Goal: Transaction & Acquisition: Complete application form

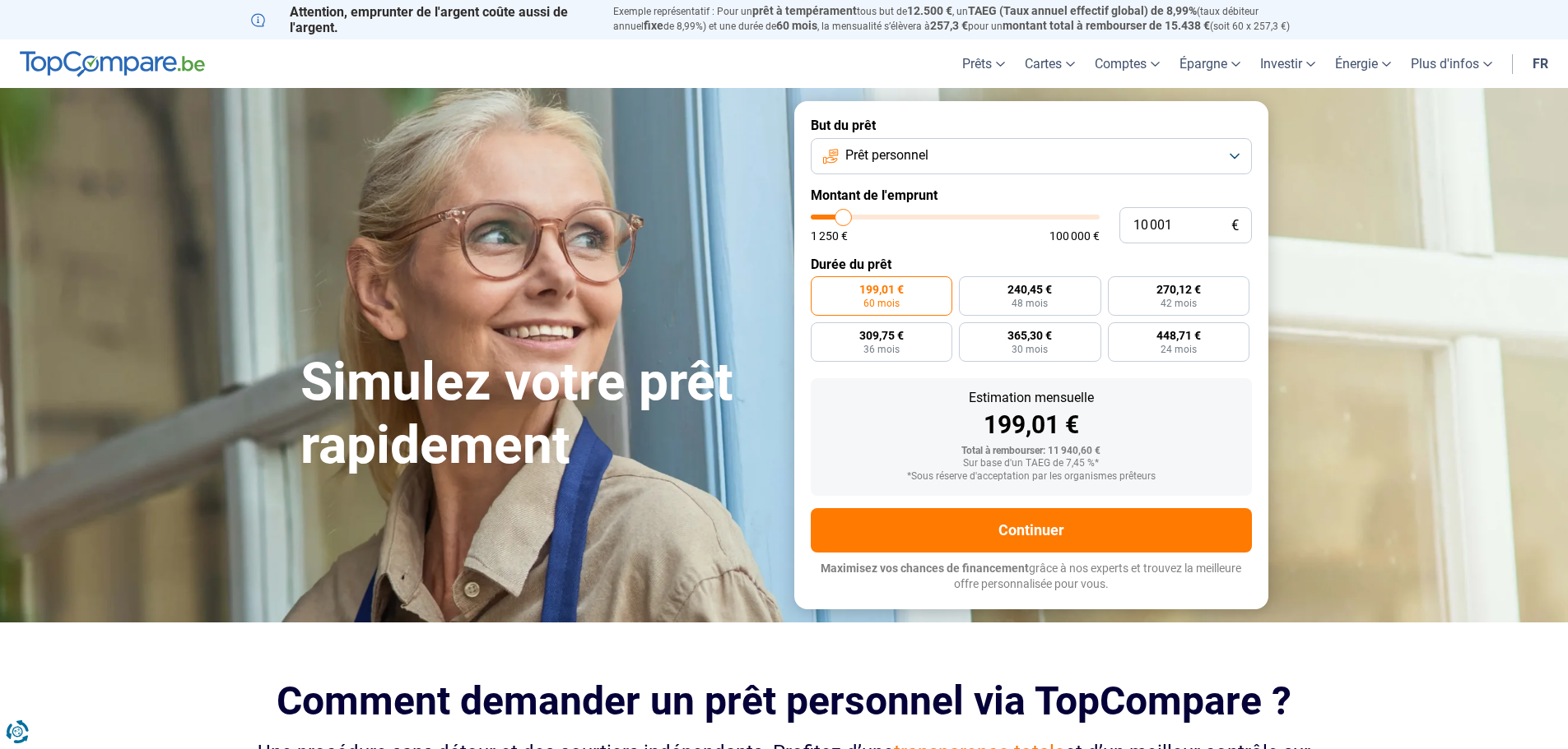
click at [1237, 159] on button "Prêt personnel" at bounding box center [1032, 156] width 442 height 36
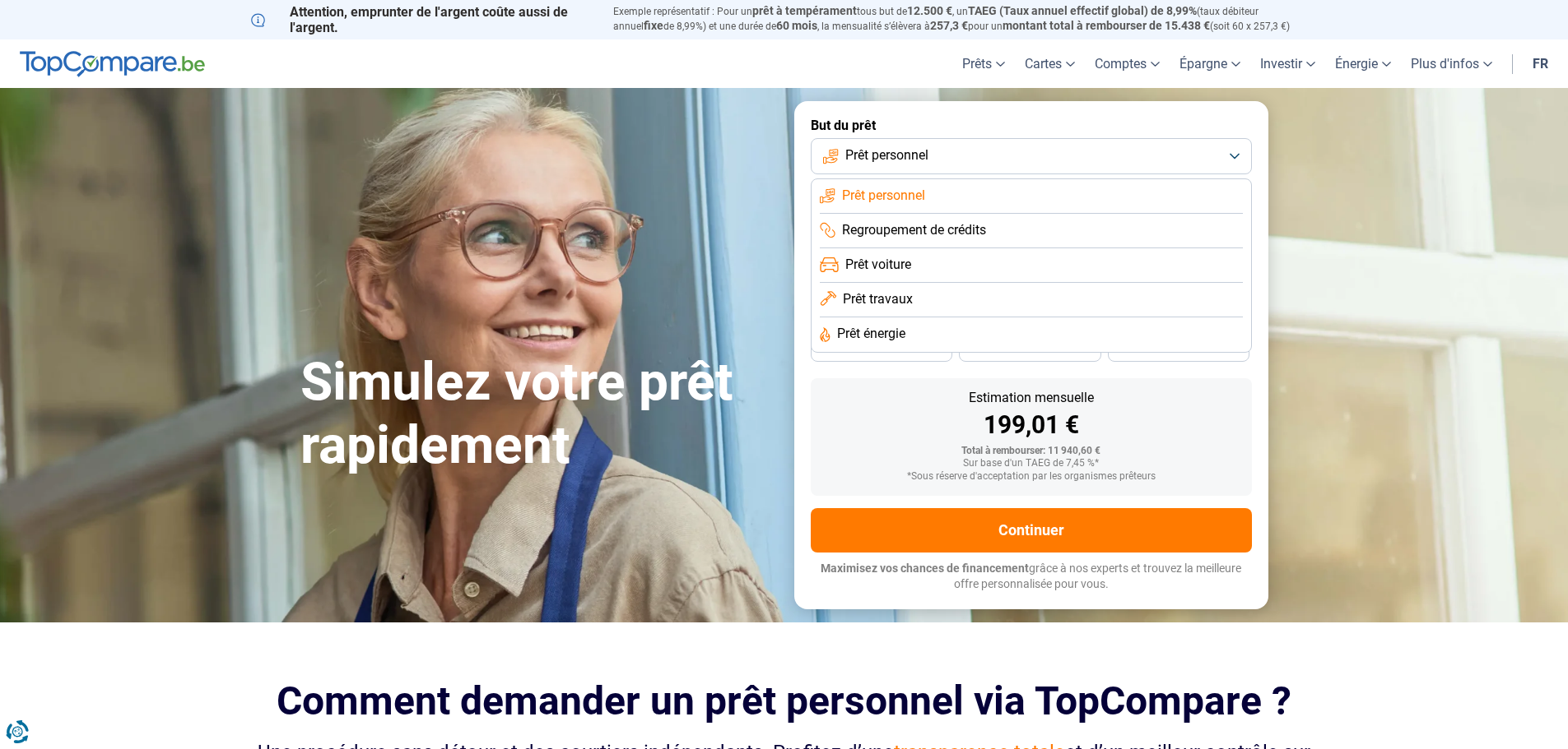
click at [892, 264] on span "Prêt voiture" at bounding box center [878, 265] width 65 height 18
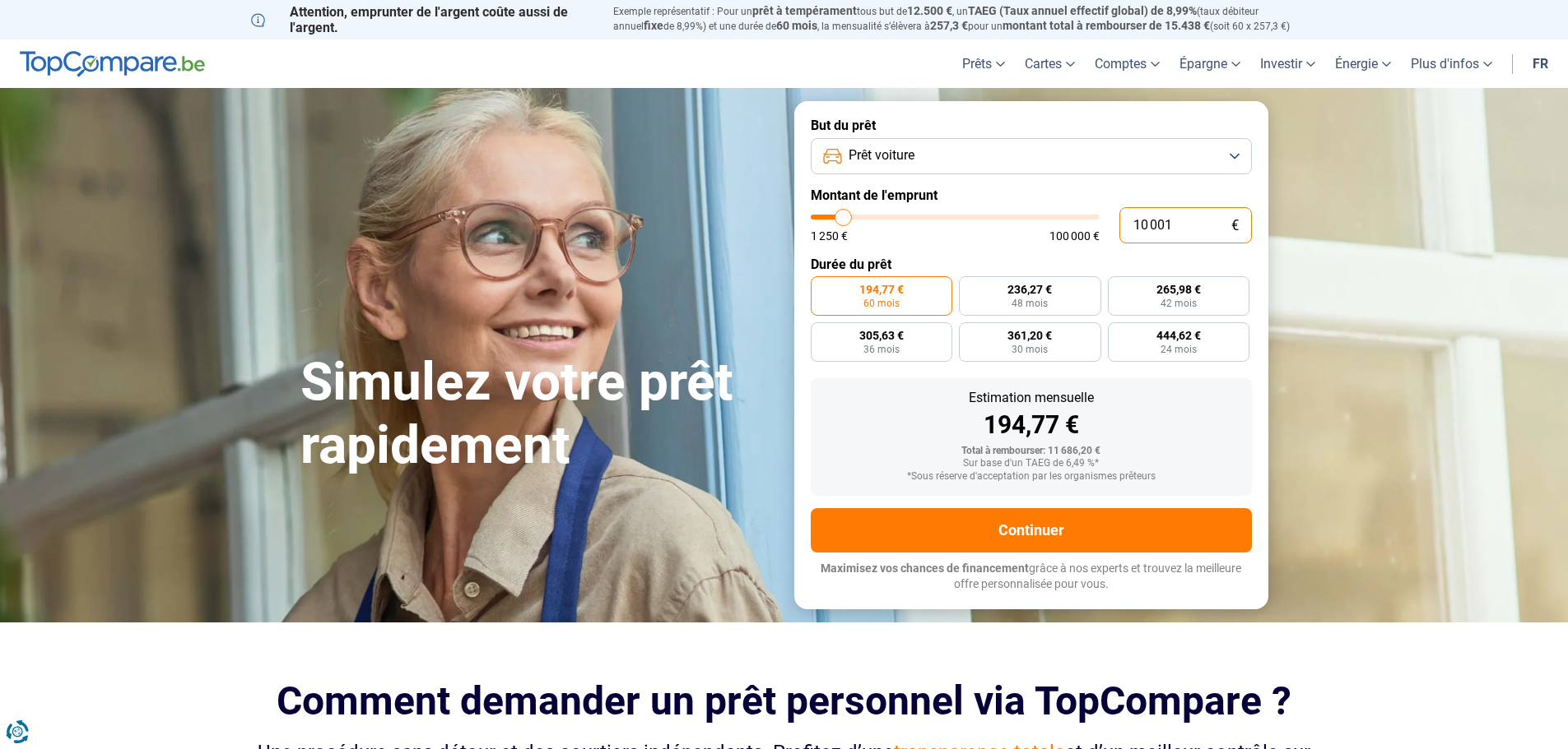
click at [1203, 226] on input "10 001" at bounding box center [1186, 225] width 133 height 36
type input "1 000"
type input "1250"
type input "100"
type input "1250"
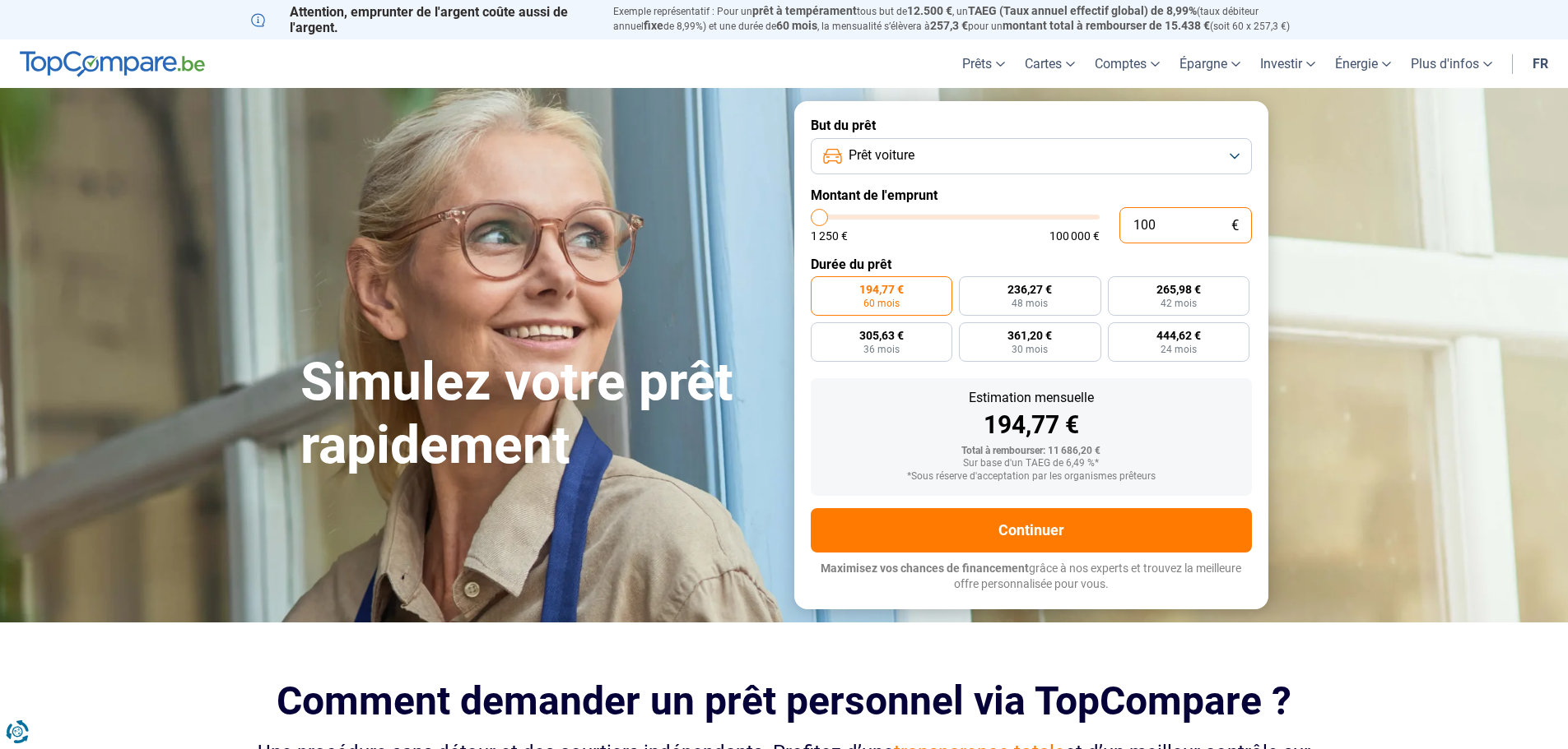
type input "10"
type input "1250"
type input "1"
type input "1250"
type input "0"
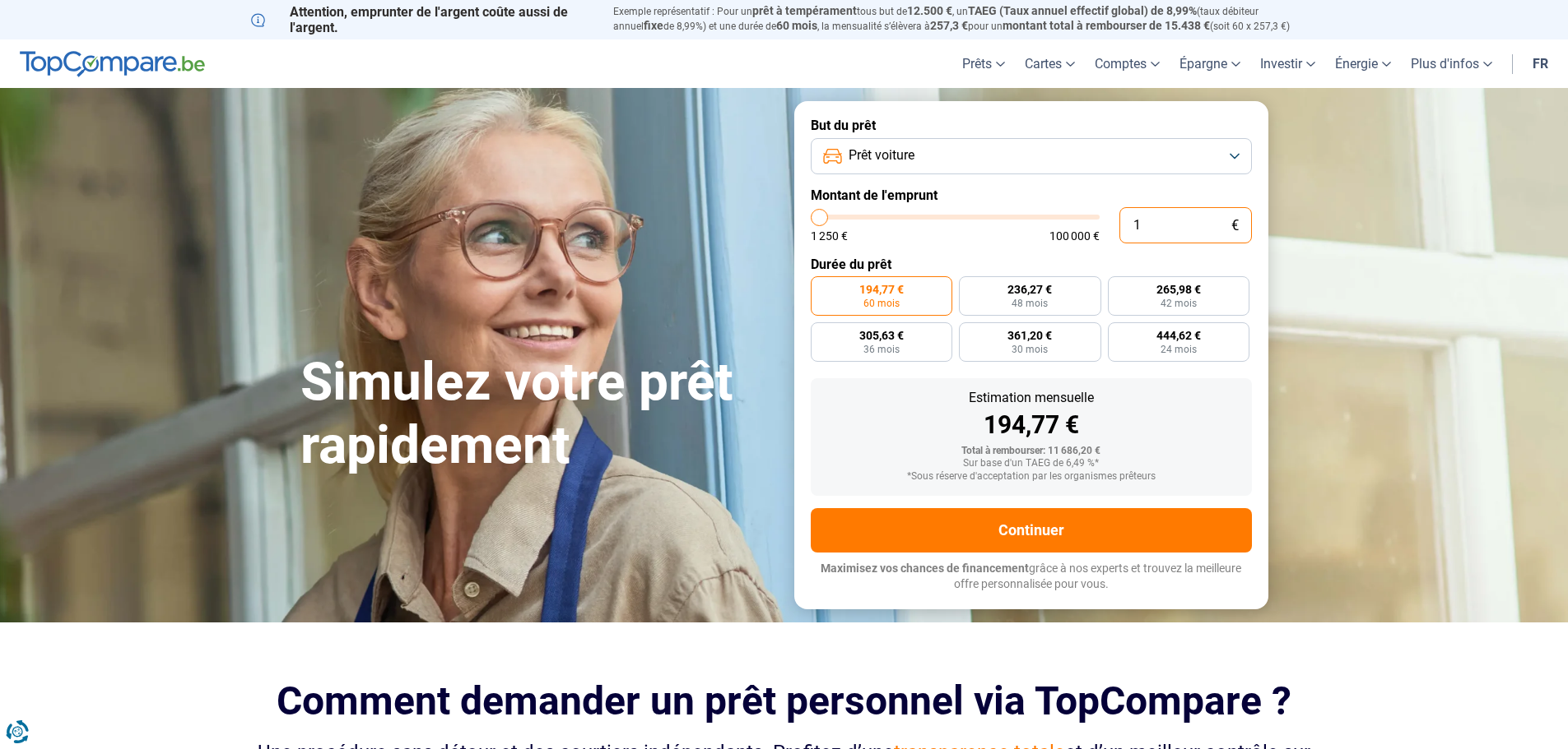
type input "1250"
type input "4"
type input "1250"
type input "40"
type input "1250"
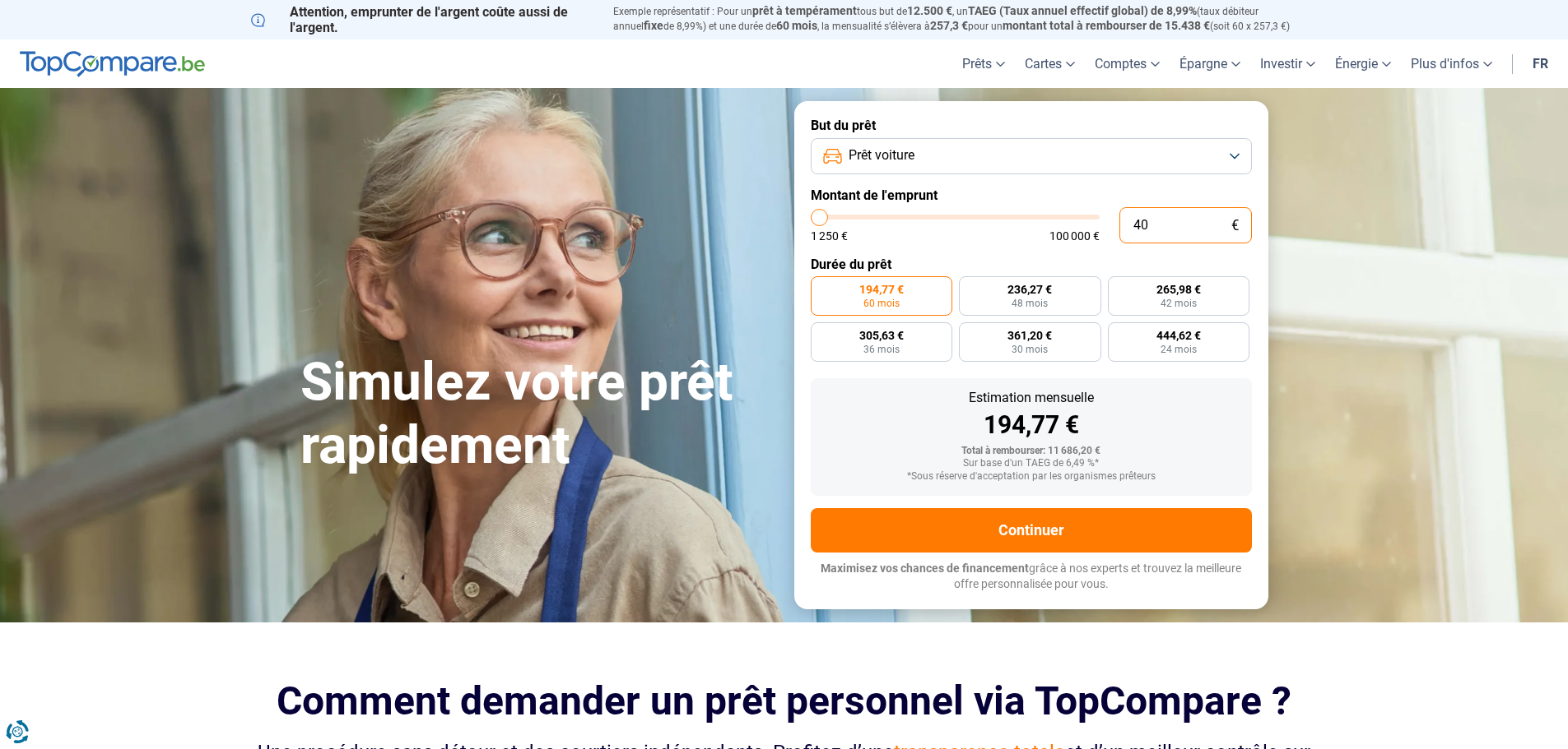
type input "400"
type input "1250"
type input "4 000"
type input "4000"
type input "40 000"
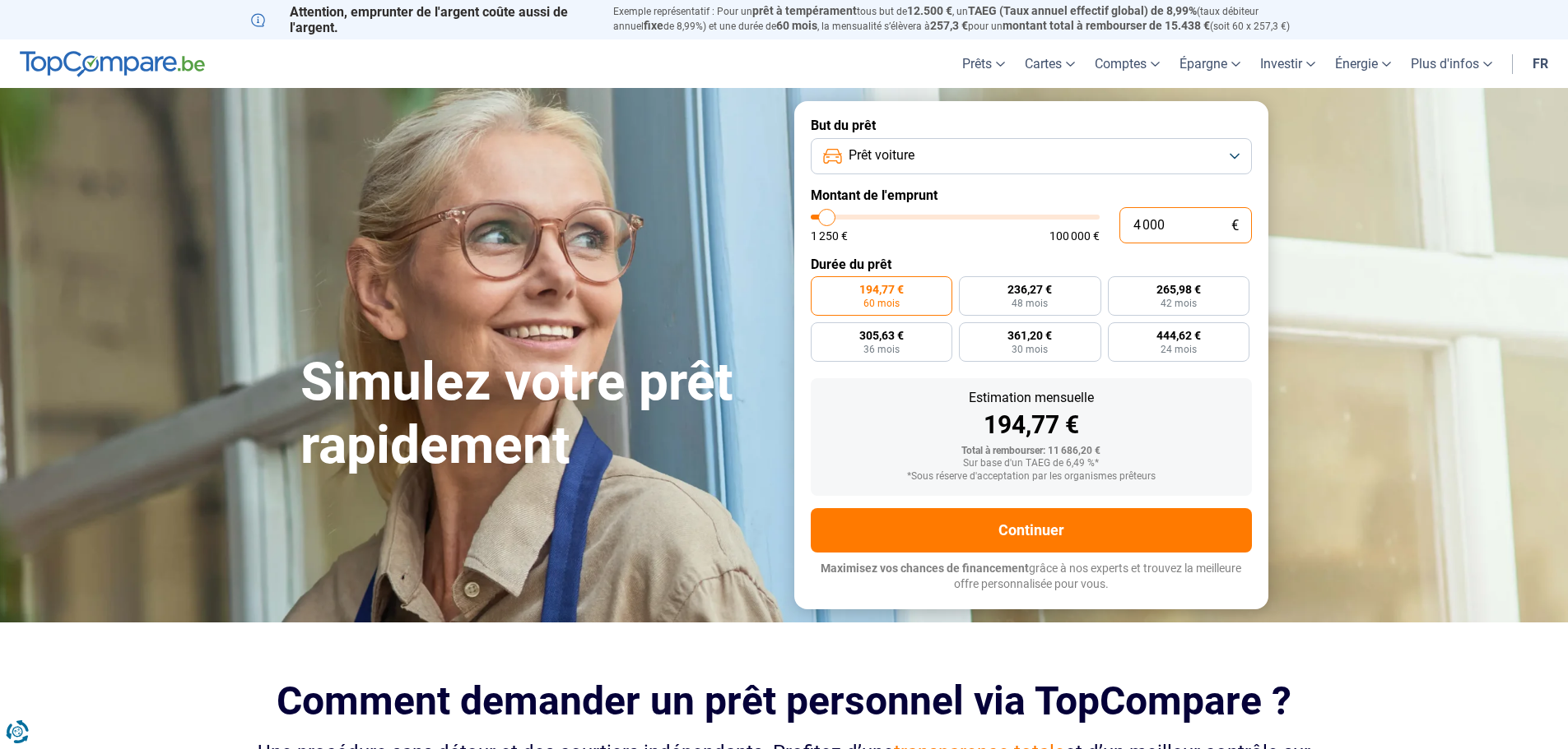
type input "40000"
radio input "false"
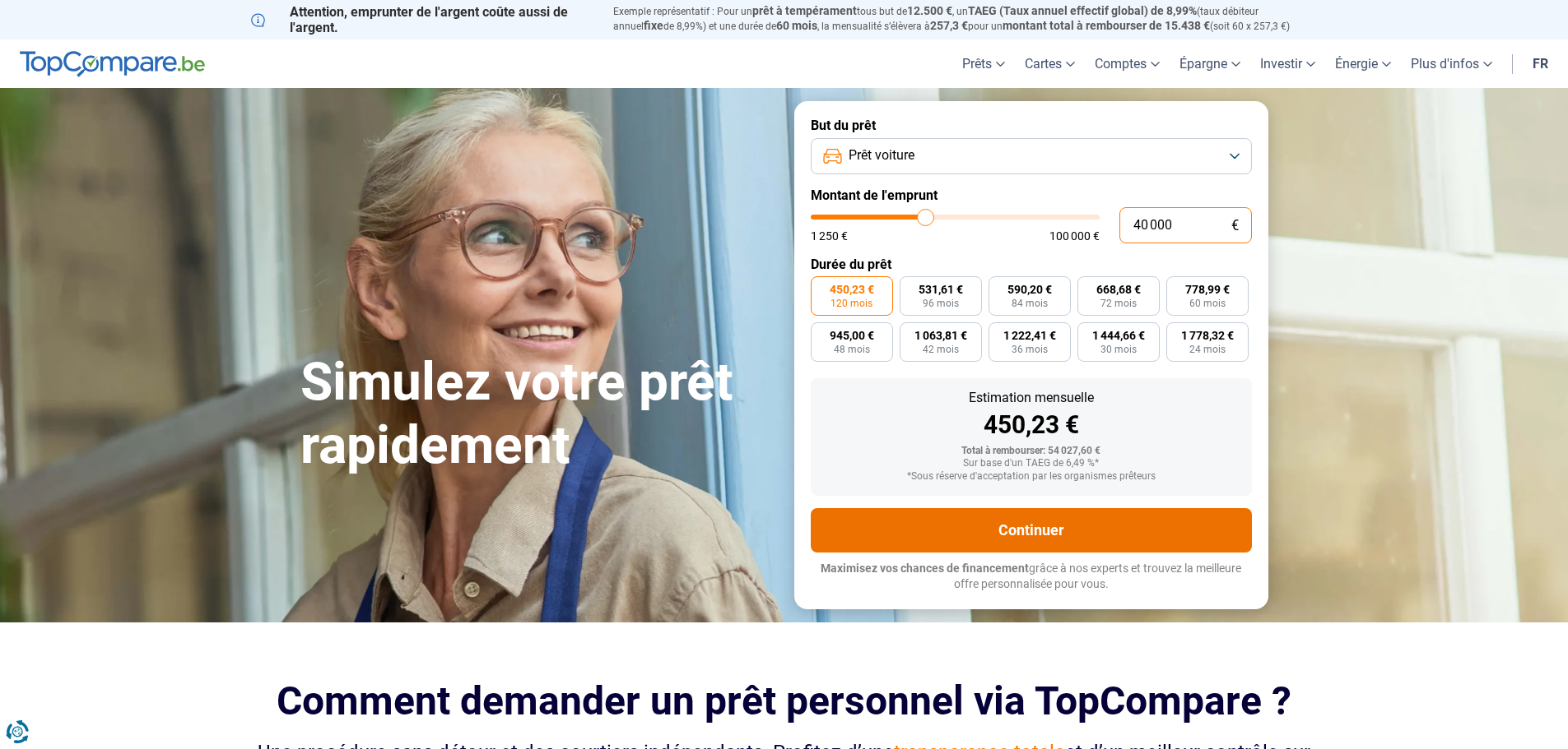
type input "40 000"
click at [1025, 531] on button "Continuer" at bounding box center [1032, 531] width 442 height 45
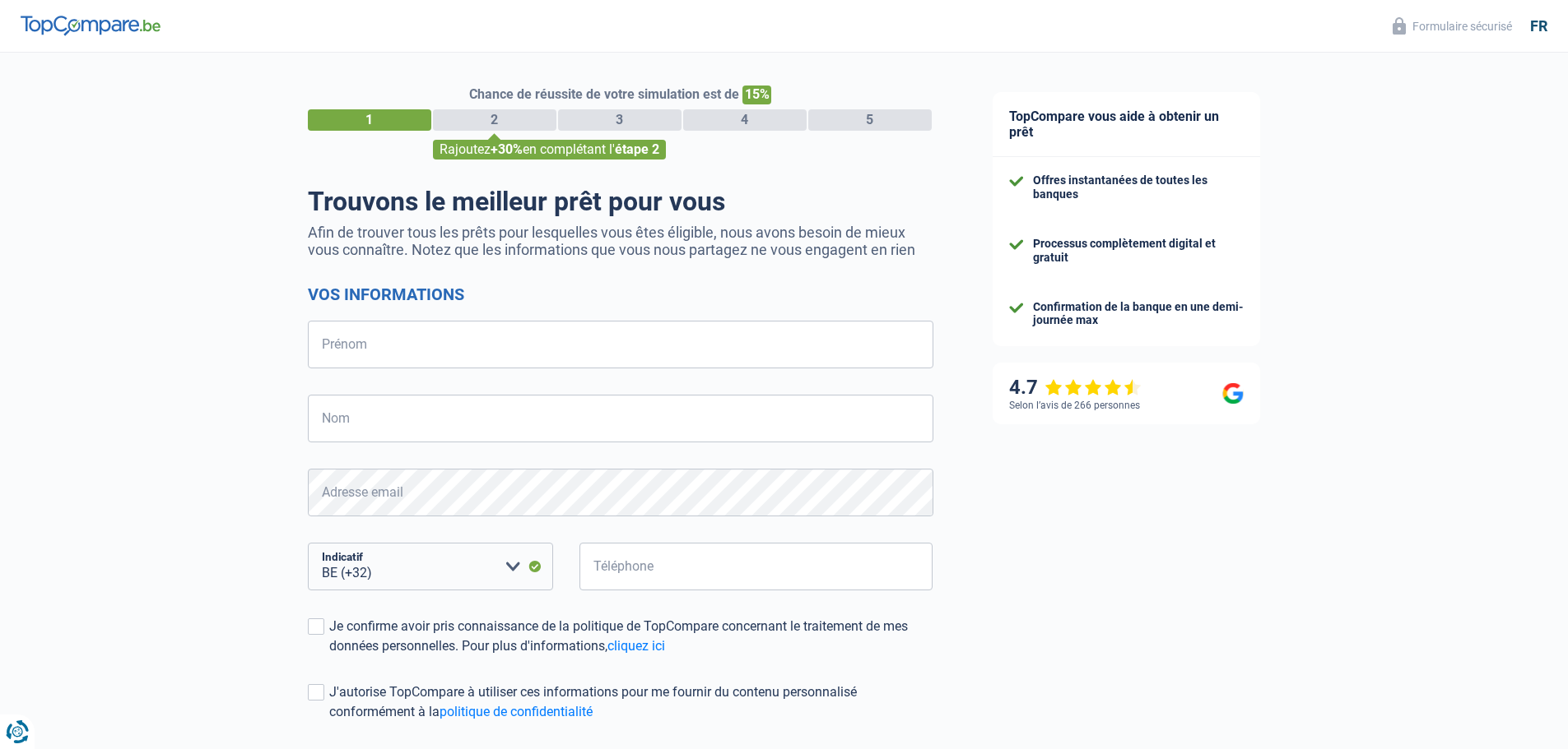
select select "32"
